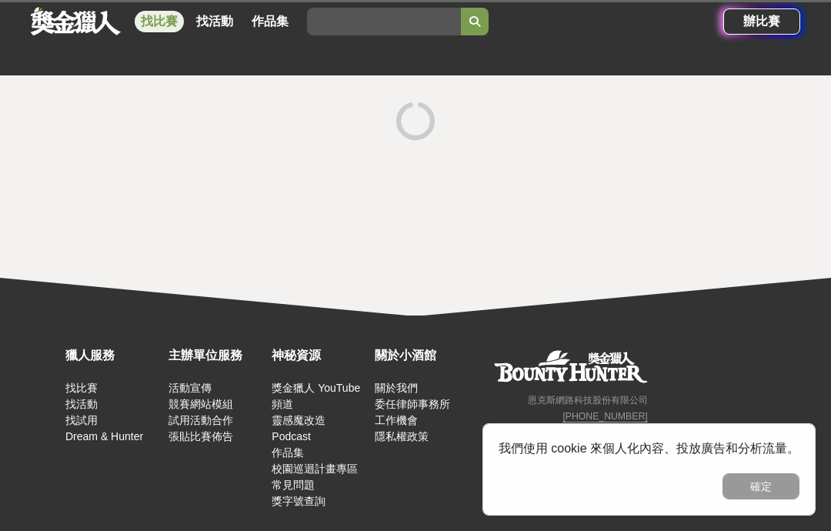
click at [771, 487] on button "確定" at bounding box center [761, 486] width 77 height 26
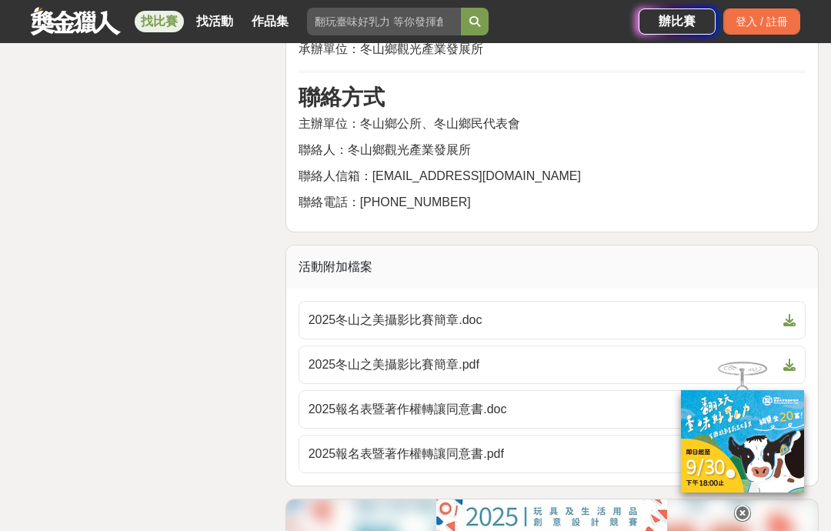
scroll to position [3212, 0]
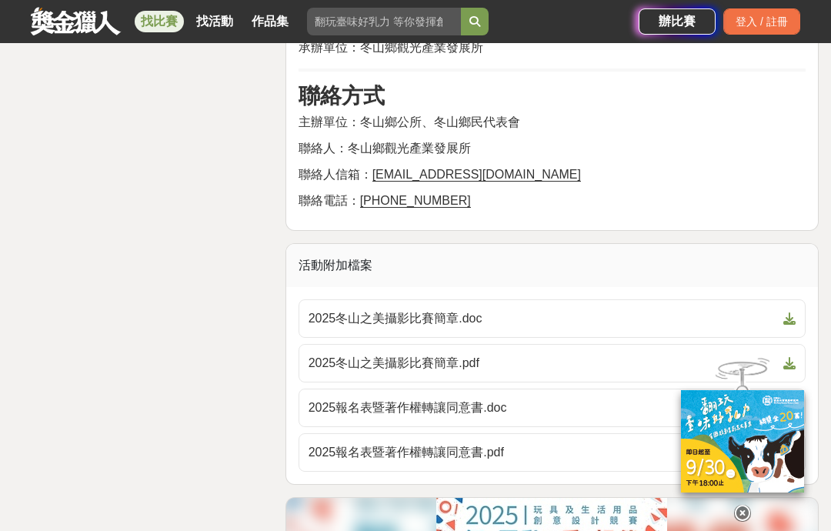
click at [610, 433] on link "2025報名表暨著作權轉讓同意書.pdf" at bounding box center [552, 452] width 507 height 38
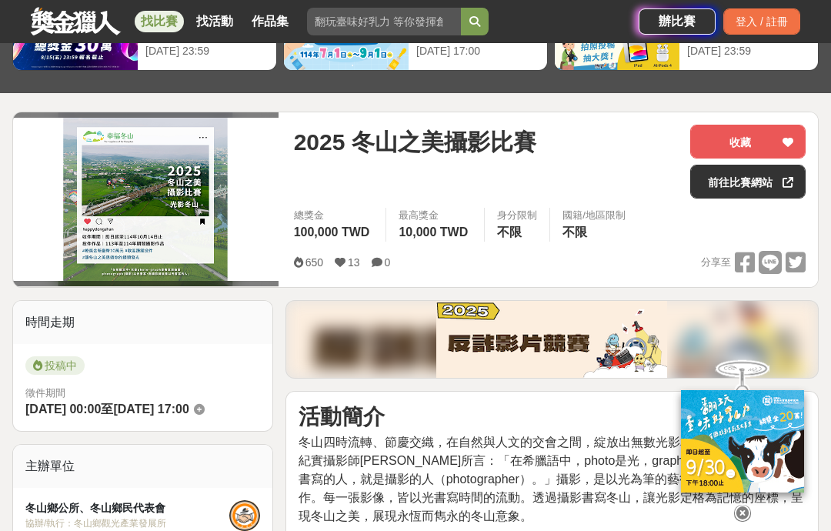
scroll to position [0, 0]
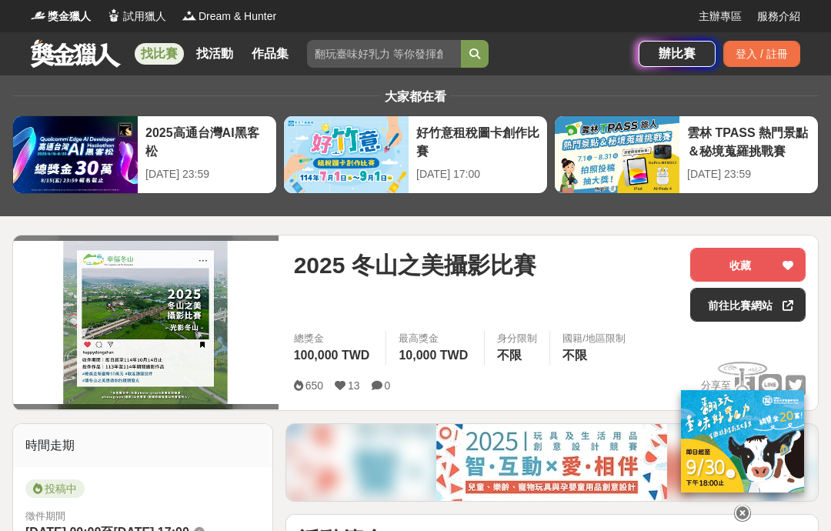
click at [154, 48] on link "找比賽" at bounding box center [159, 54] width 49 height 22
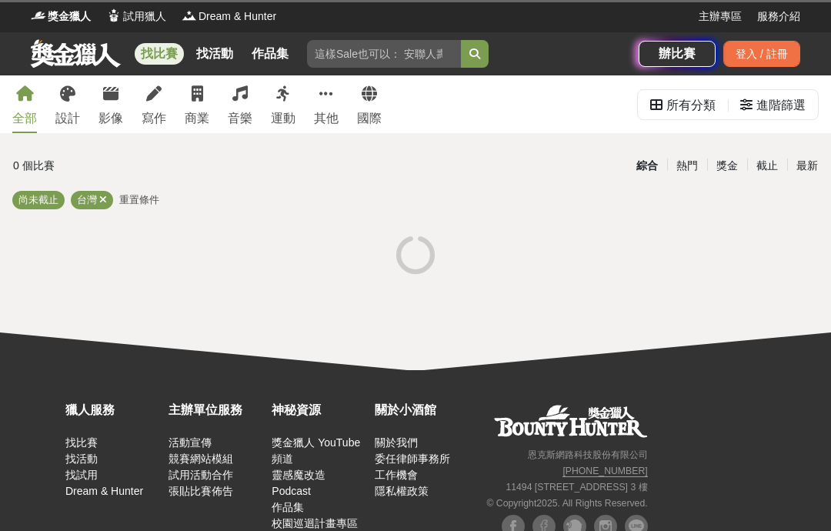
click at [115, 106] on link "影像" at bounding box center [111, 104] width 25 height 58
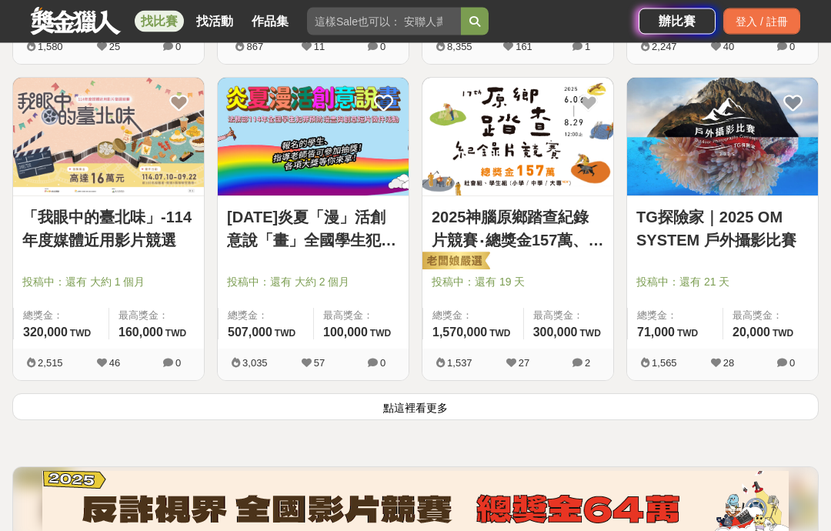
scroll to position [1842, 0]
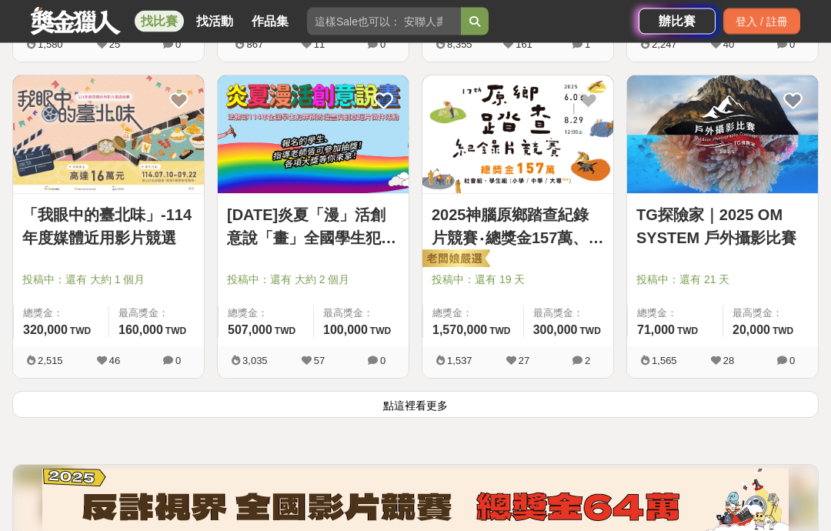
click at [640, 411] on button "點這裡看更多" at bounding box center [415, 405] width 807 height 27
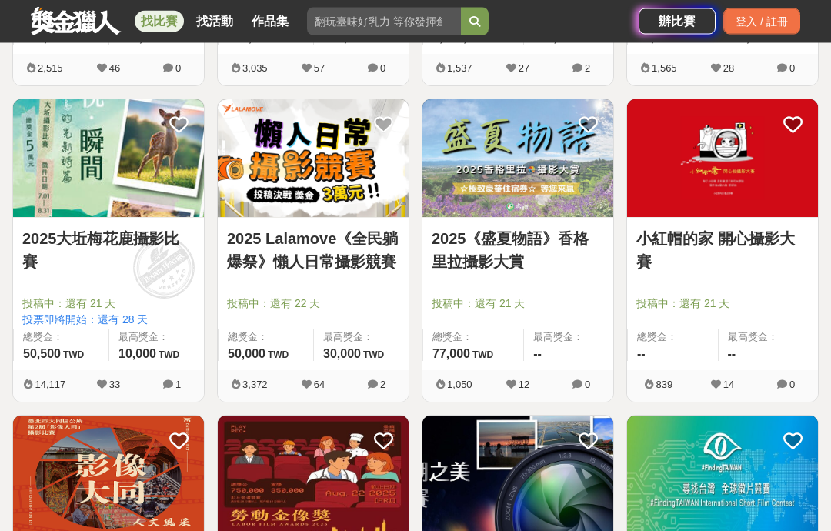
scroll to position [2136, 0]
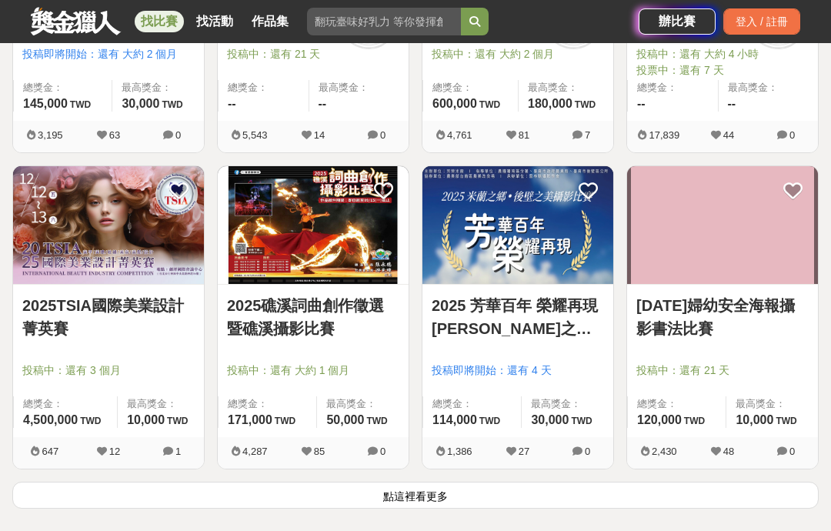
click at [626, 508] on button "點這裡看更多" at bounding box center [415, 495] width 807 height 27
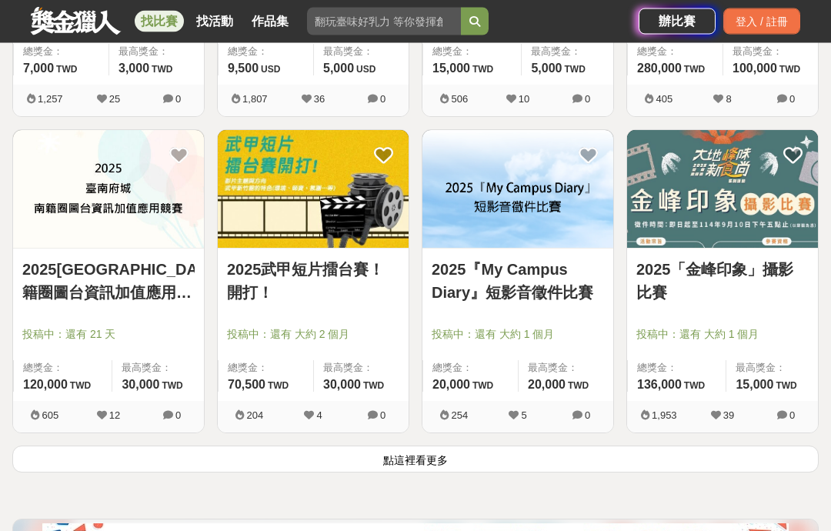
scroll to position [5585, 0]
click at [635, 454] on button "點這裡看更多" at bounding box center [415, 459] width 807 height 27
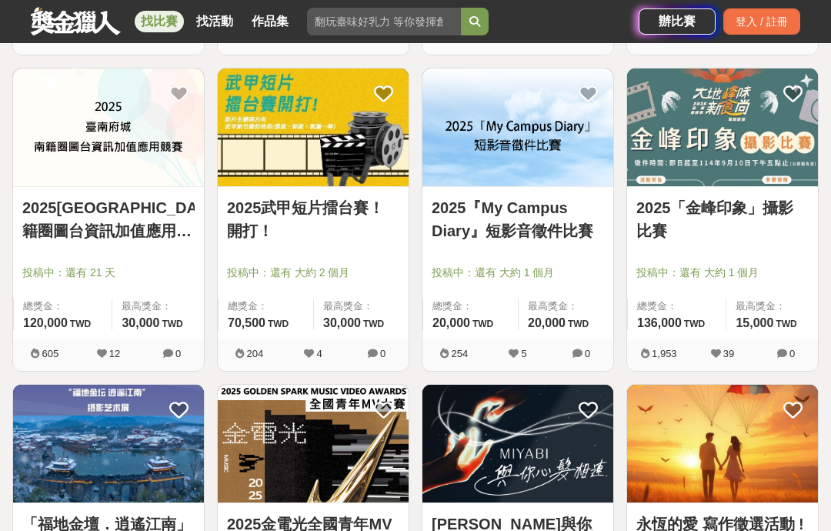
click at [744, 236] on link "2025「金峰印象」攝影比賽" at bounding box center [722, 219] width 172 height 46
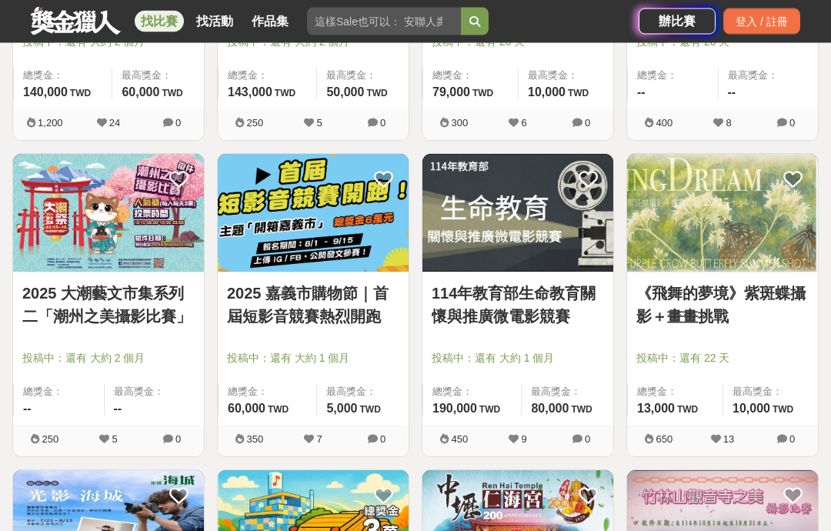
scroll to position [6510, 0]
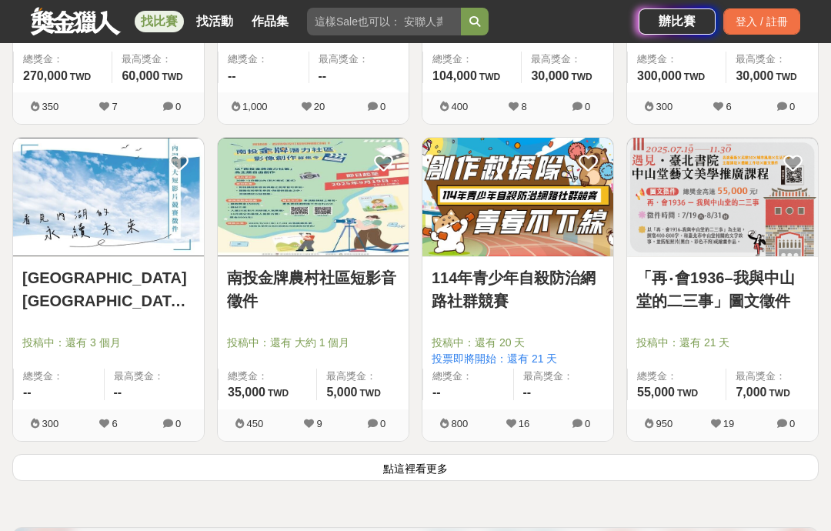
click at [621, 474] on button "點這裡看更多" at bounding box center [415, 467] width 807 height 27
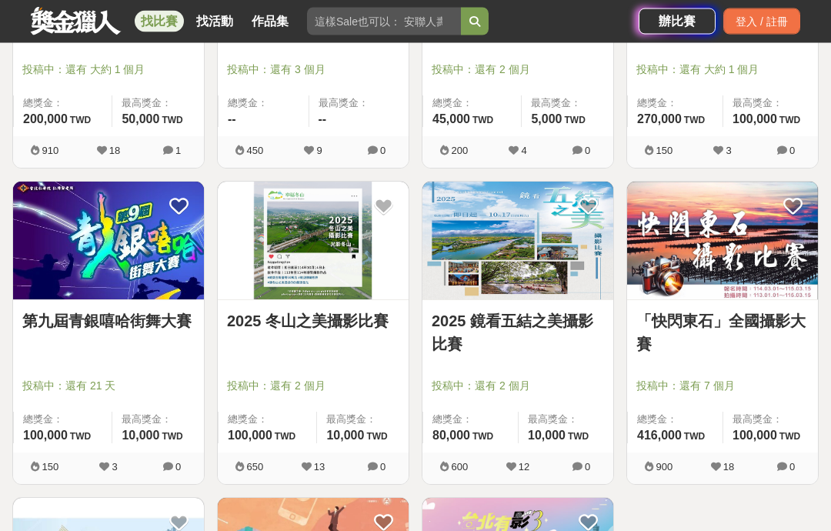
scroll to position [8061, 0]
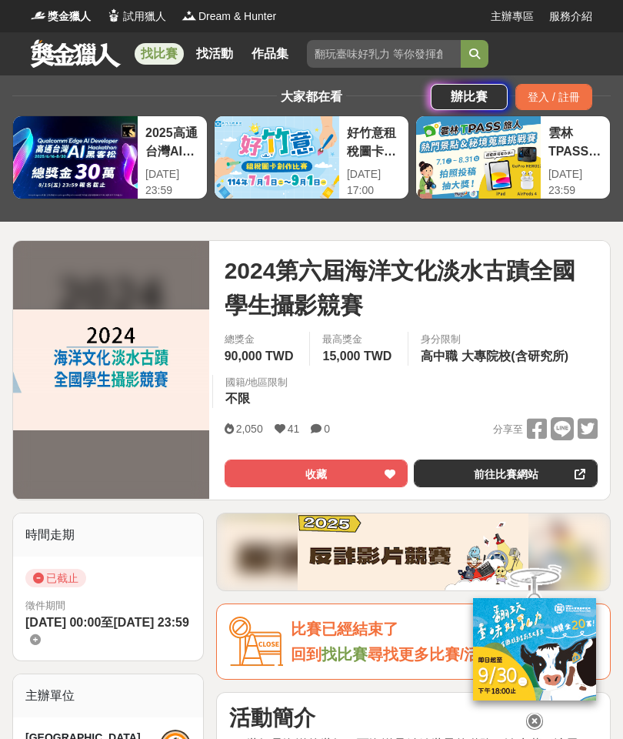
click at [357, 62] on input "search" at bounding box center [384, 54] width 154 height 28
type input "淡水"
click at [476, 56] on icon "submit" at bounding box center [474, 53] width 11 height 11
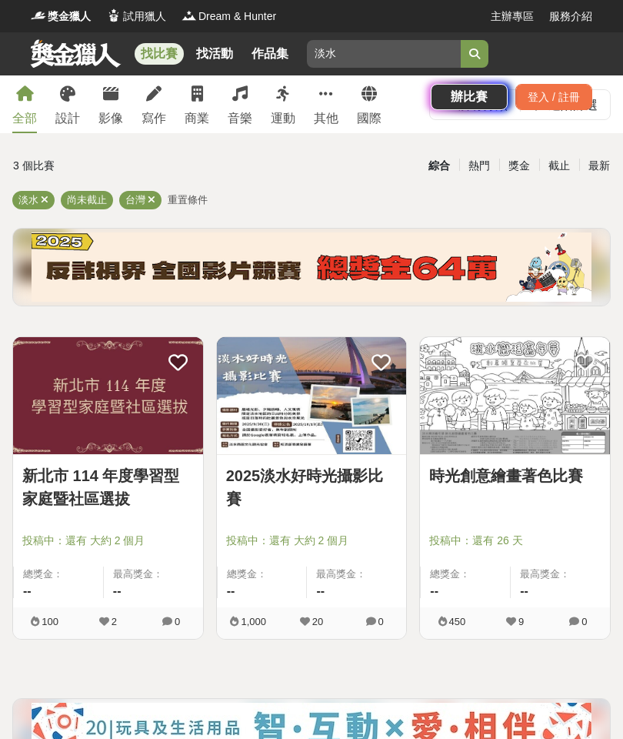
click at [348, 506] on link "2025淡水好時光攝影比賽" at bounding box center [312, 487] width 172 height 46
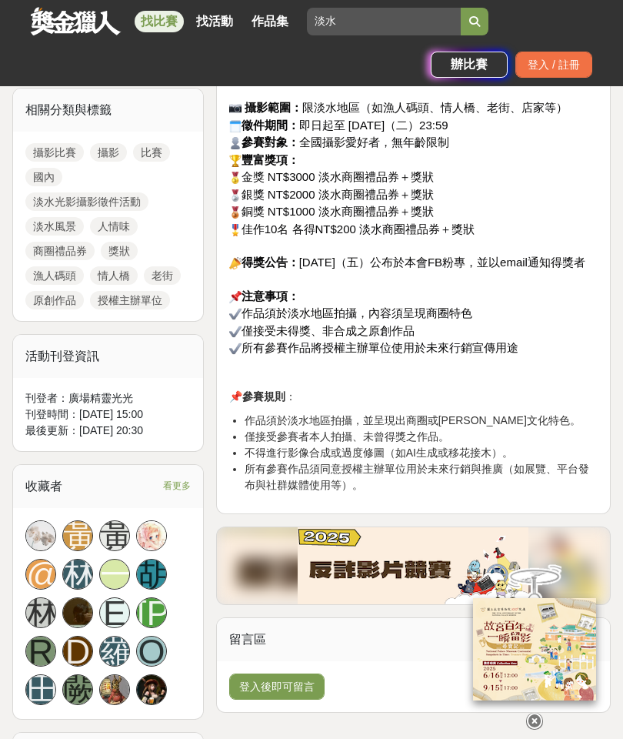
scroll to position [700, 0]
